Goal: Task Accomplishment & Management: Use online tool/utility

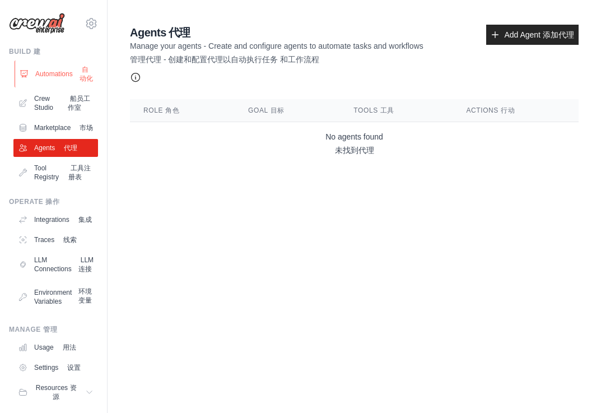
click at [53, 74] on link "Automations 自动化" at bounding box center [57, 73] width 85 height 27
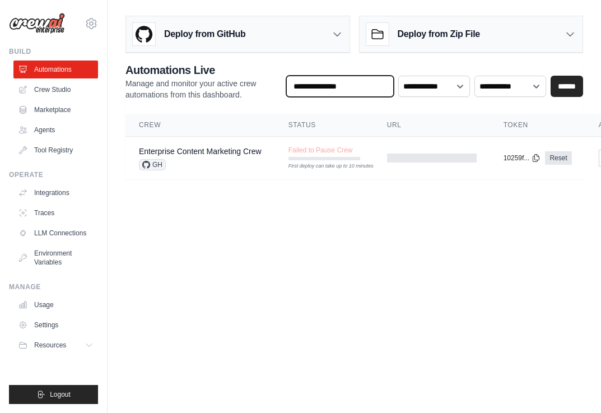
click at [341, 86] on input "text" at bounding box center [340, 86] width 108 height 21
click at [567, 33] on icon at bounding box center [570, 34] width 7 height 3
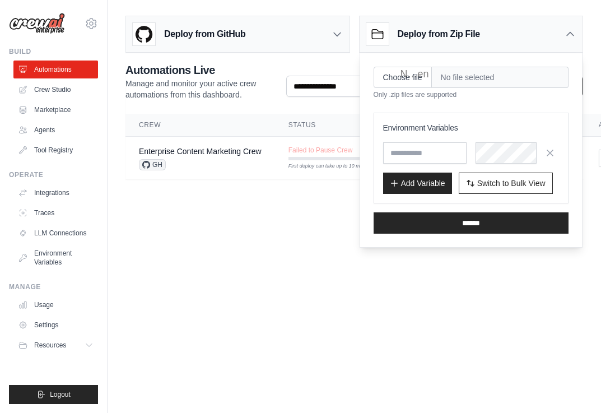
click at [334, 33] on icon at bounding box center [337, 34] width 7 height 3
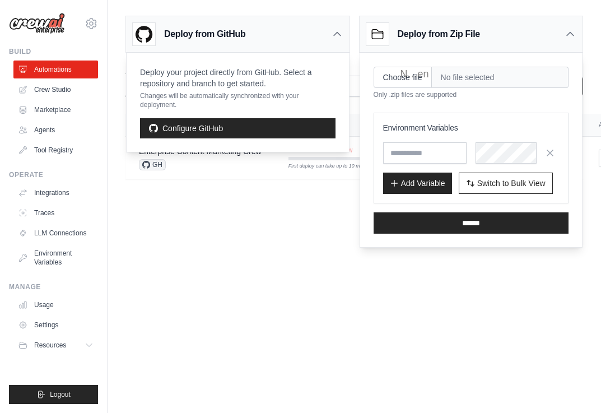
click at [215, 196] on main "Deploy from GitHub Deploy your project directly from GitHub. Select a repositor…" at bounding box center [354, 102] width 493 height 204
click at [116, 73] on div "Deploy from GitHub Deploy your project directly from GitHub. Select a repositor…" at bounding box center [354, 95] width 493 height 168
click at [572, 32] on icon at bounding box center [570, 34] width 11 height 11
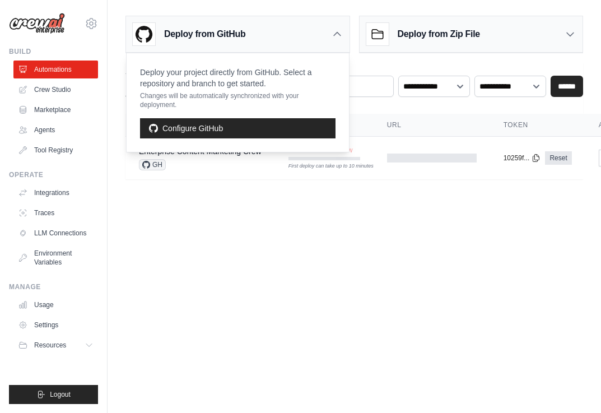
click at [336, 37] on icon at bounding box center [337, 34] width 11 height 11
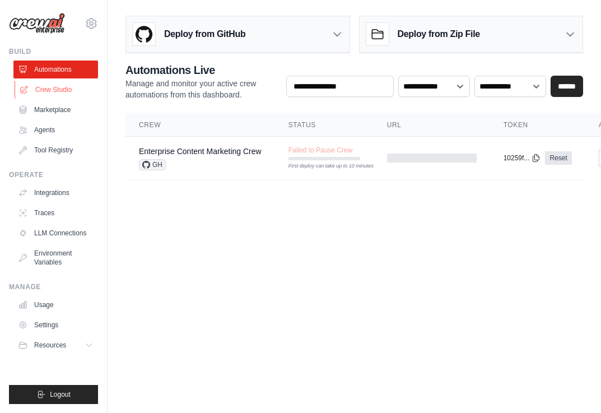
click at [60, 90] on link "Crew Studio" at bounding box center [57, 90] width 85 height 18
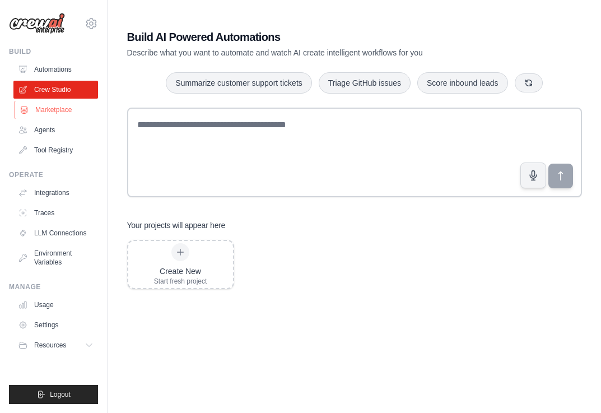
click at [58, 110] on link "Marketplace" at bounding box center [57, 110] width 85 height 18
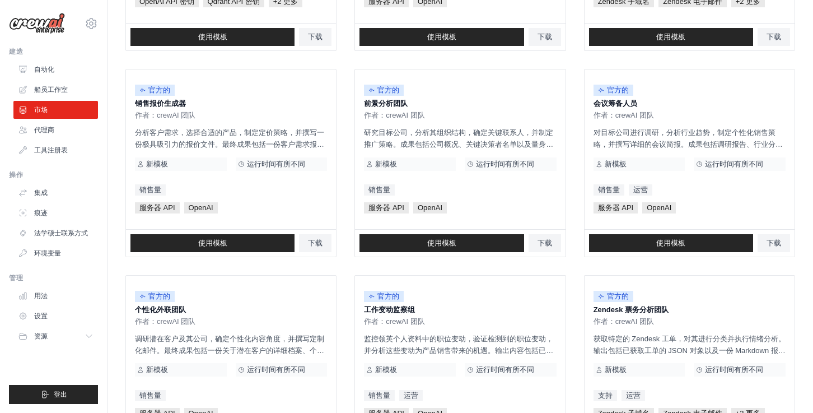
scroll to position [288, 0]
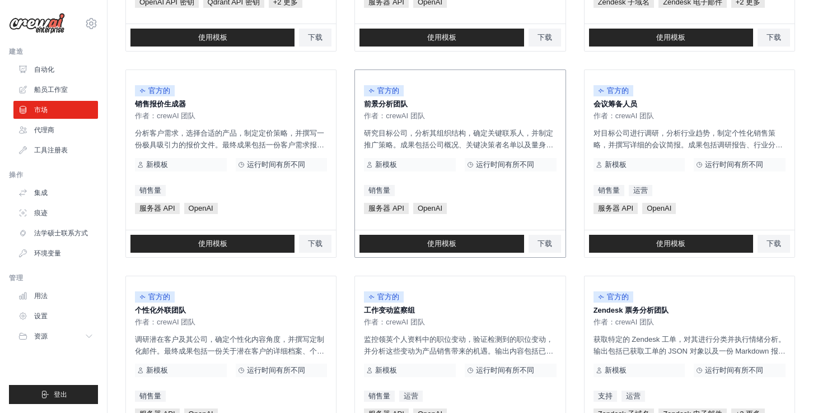
click at [497, 164] on font "运行时间有所不同" at bounding box center [505, 164] width 58 height 8
click at [448, 244] on font "使用模板" at bounding box center [441, 243] width 29 height 8
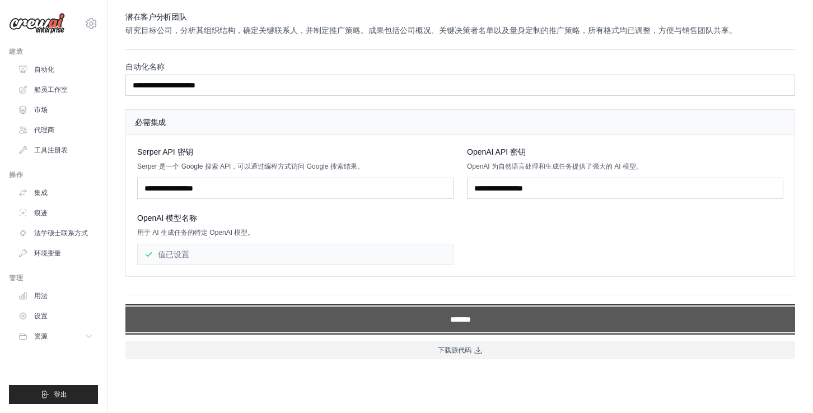
click at [440, 320] on input "*******" at bounding box center [460, 319] width 670 height 26
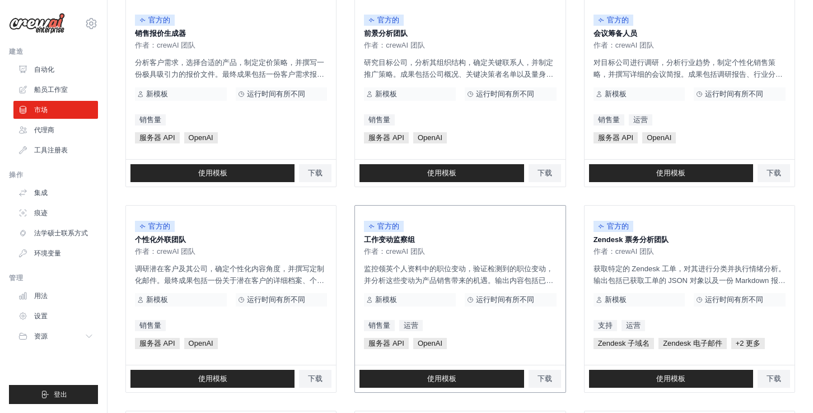
scroll to position [364, 0]
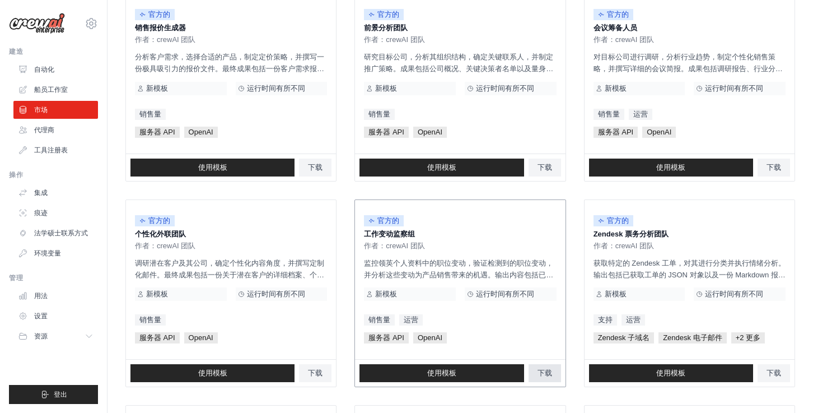
click at [547, 375] on font "下载" at bounding box center [545, 373] width 15 height 8
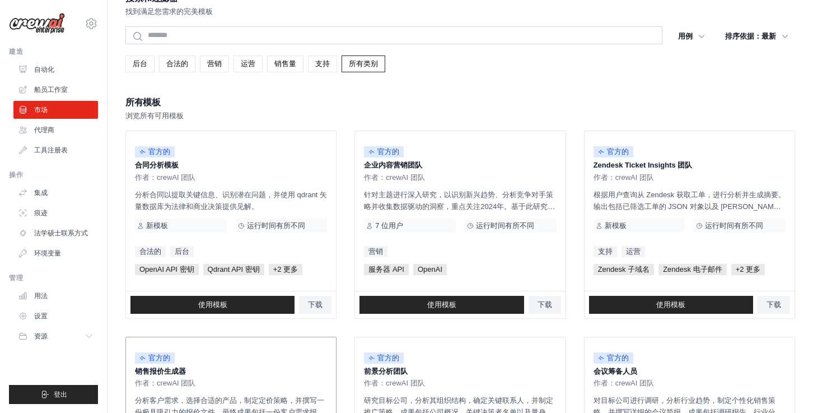
scroll to position [0, 0]
